Goal: Transaction & Acquisition: Purchase product/service

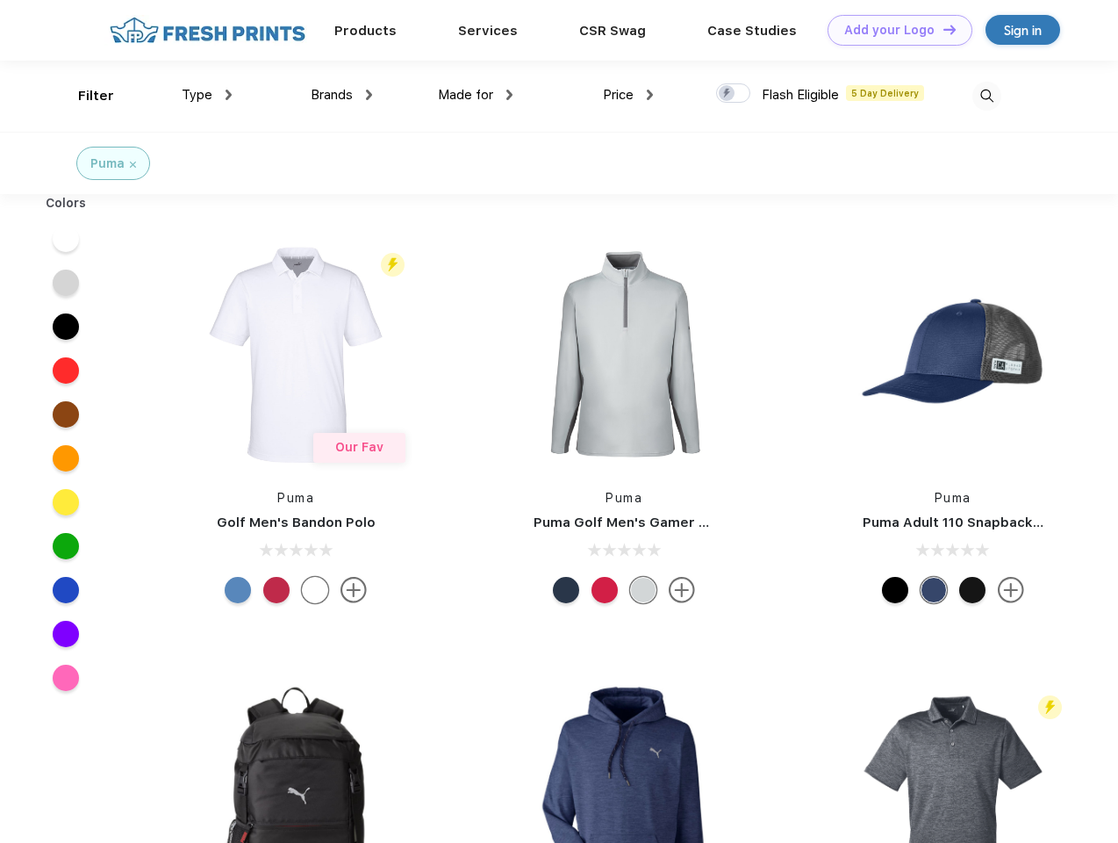
click at [894, 30] on link "Add your Logo Design Tool" at bounding box center [900, 30] width 145 height 31
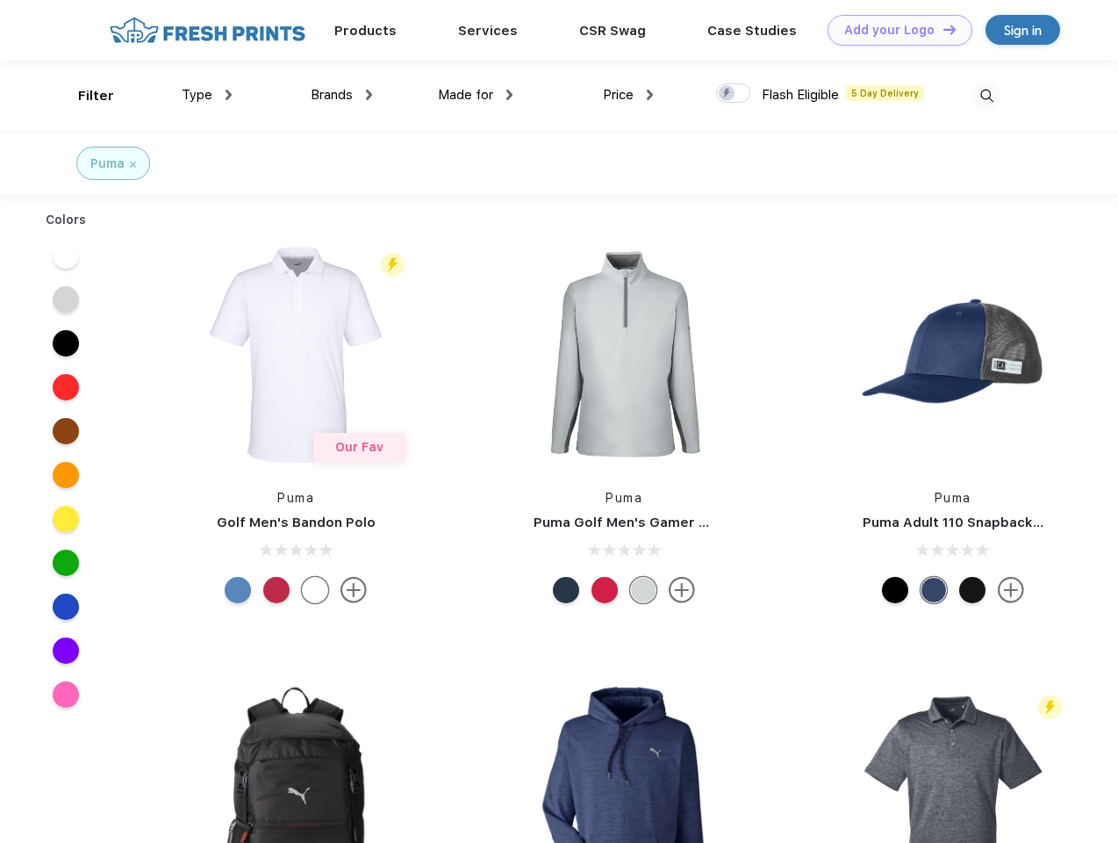
click at [0, 0] on div "Design Tool" at bounding box center [0, 0] width 0 height 0
click at [942, 29] on link "Add your Logo Design Tool" at bounding box center [900, 30] width 145 height 31
click at [84, 96] on div "Filter" at bounding box center [96, 96] width 36 height 20
click at [207, 95] on span "Type" at bounding box center [197, 95] width 31 height 16
click at [341, 95] on span "Brands" at bounding box center [332, 95] width 42 height 16
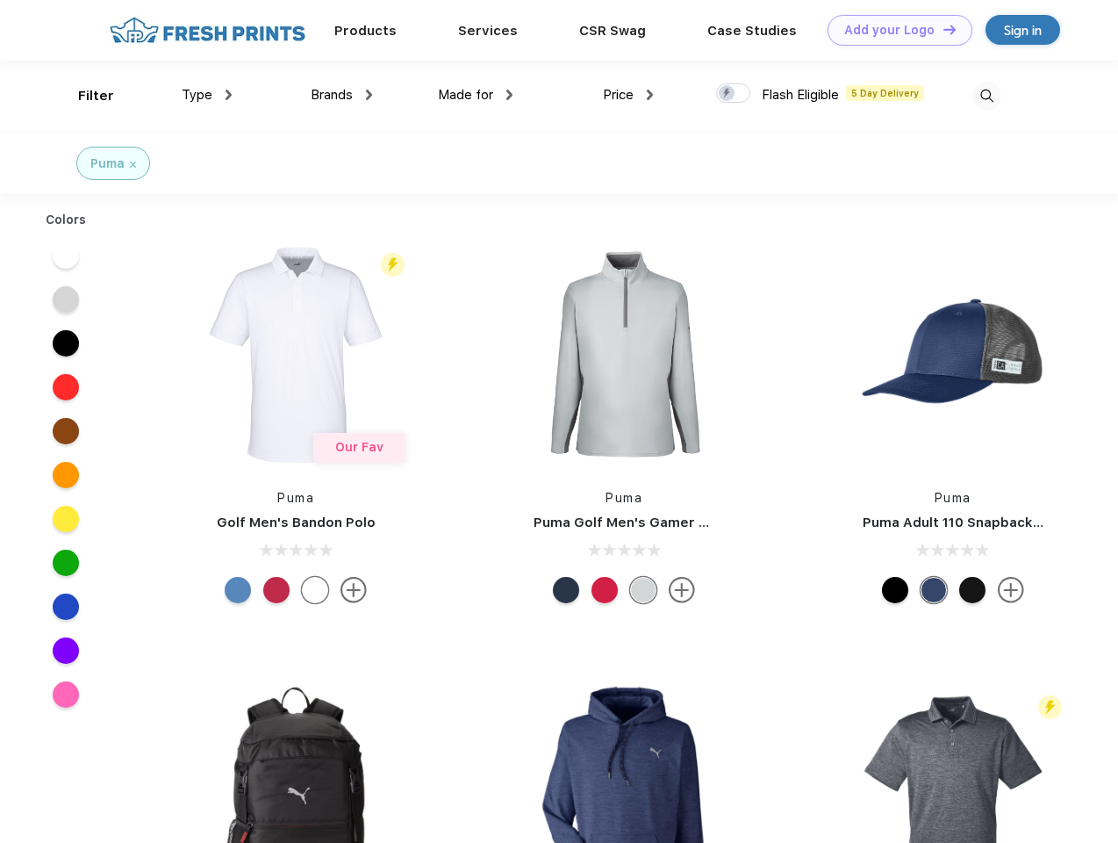
click at [476, 95] on span "Made for" at bounding box center [465, 95] width 55 height 16
click at [629, 95] on span "Price" at bounding box center [618, 95] width 31 height 16
click at [734, 94] on div at bounding box center [733, 92] width 34 height 19
click at [728, 94] on input "checkbox" at bounding box center [721, 88] width 11 height 11
click at [987, 96] on img at bounding box center [987, 96] width 29 height 29
